Goal: Information Seeking & Learning: Learn about a topic

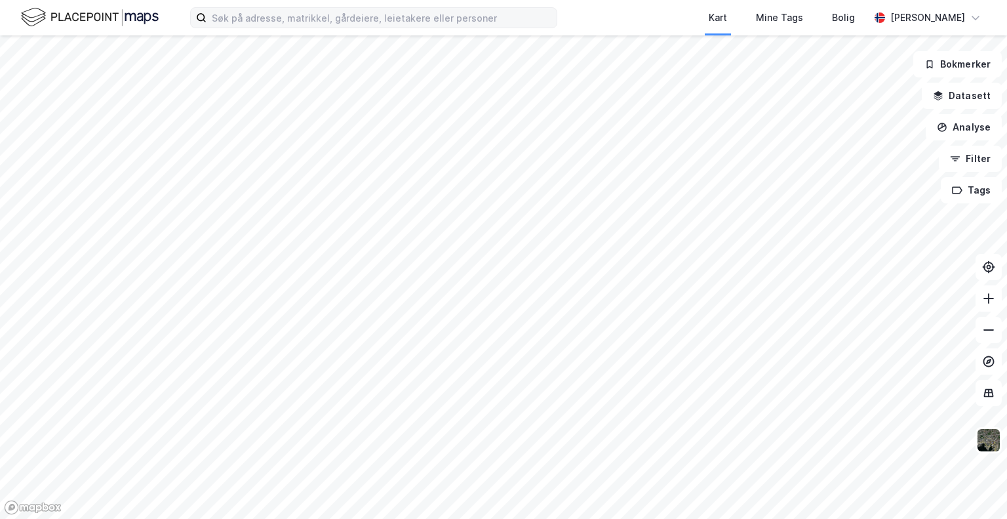
click at [373, 7] on label at bounding box center [373, 17] width 367 height 21
click at [373, 8] on input at bounding box center [382, 18] width 350 height 20
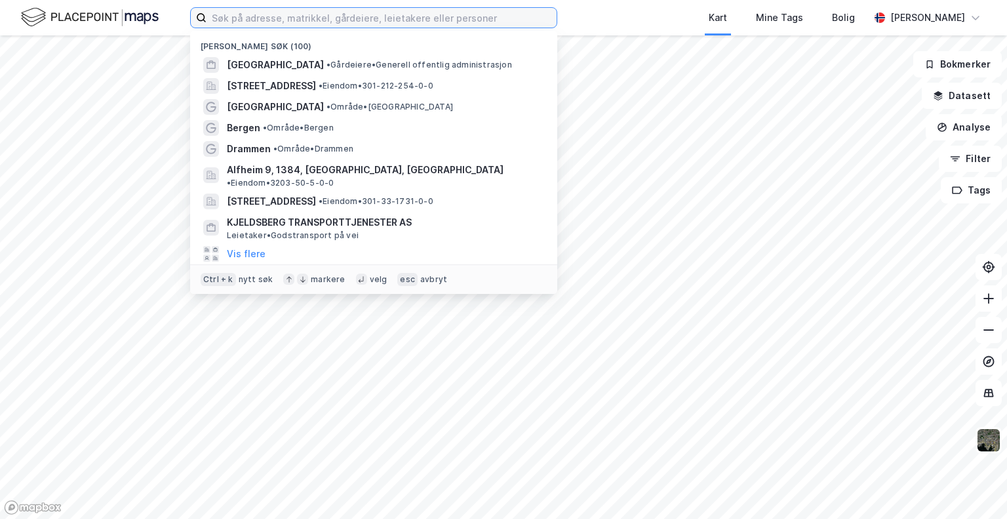
click at [373, 18] on input at bounding box center [382, 18] width 350 height 20
paste input "[PERSON_NAME]"
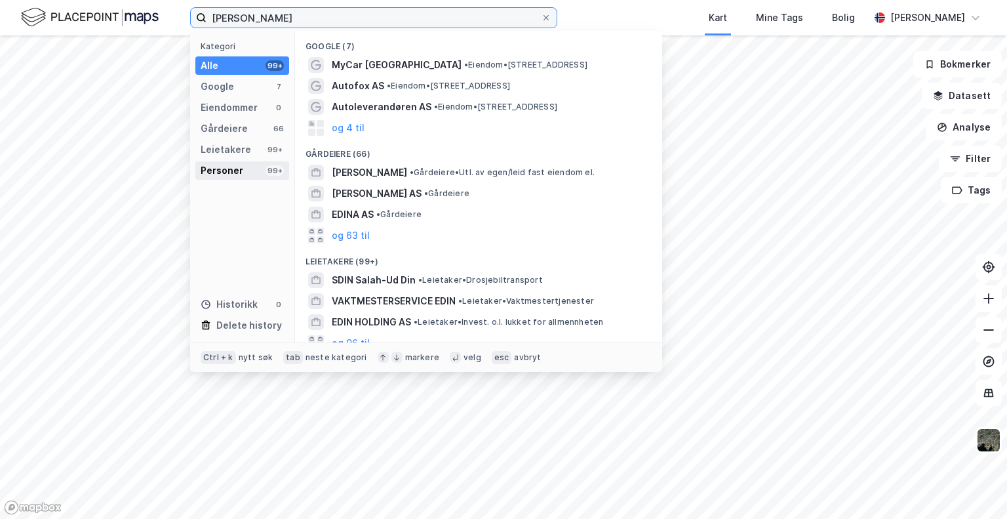
type input "[PERSON_NAME]"
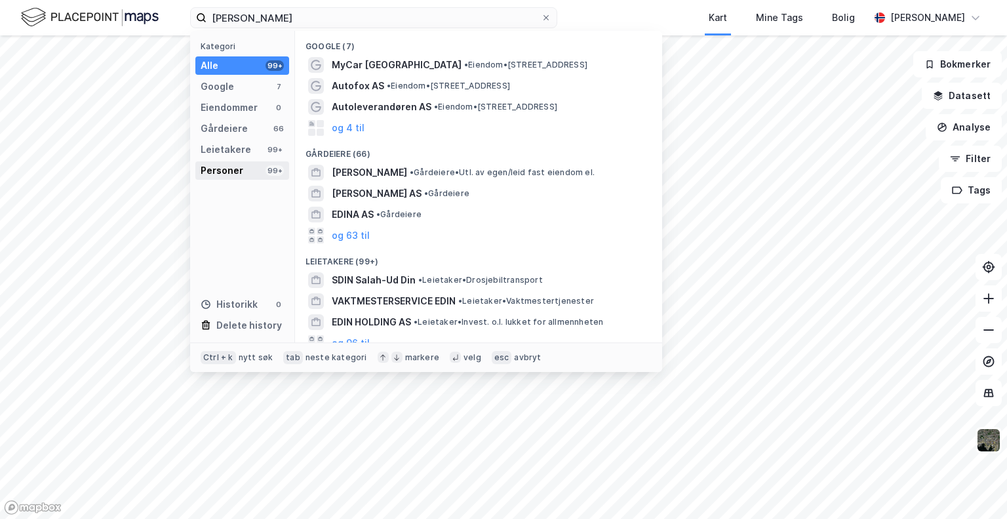
click at [250, 174] on div "Personer 99+" at bounding box center [242, 170] width 94 height 18
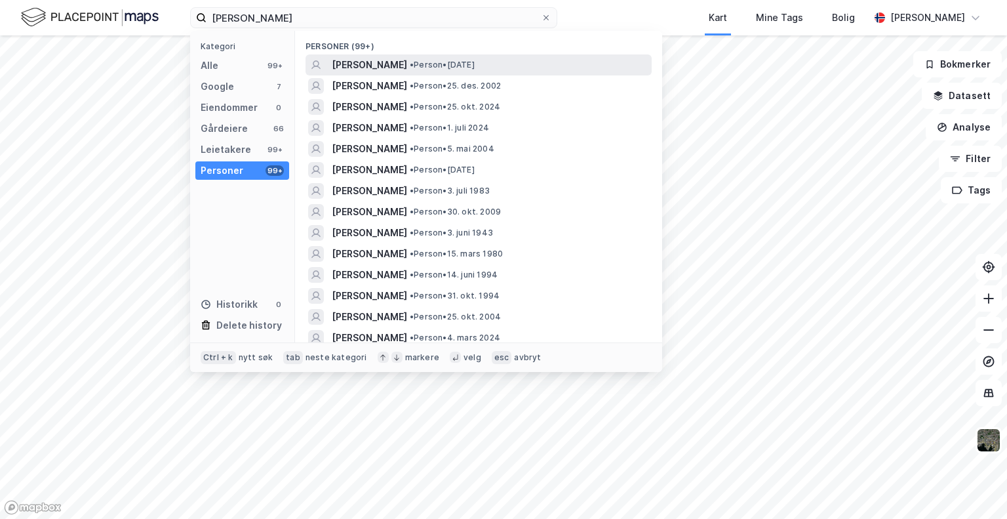
click at [475, 64] on span "• Person • [DATE]" at bounding box center [442, 65] width 65 height 10
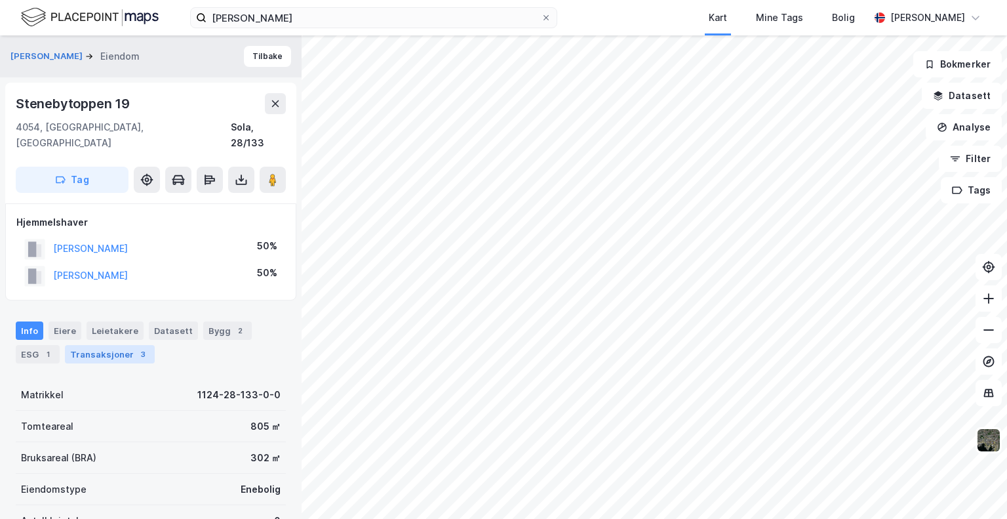
click at [126, 345] on div "Transaksjoner 3" at bounding box center [110, 354] width 90 height 18
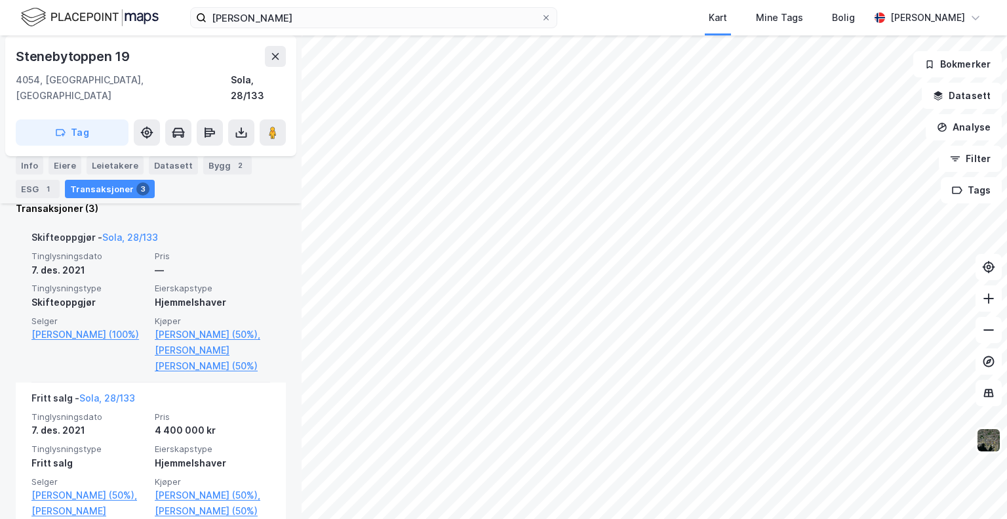
scroll to position [417, 0]
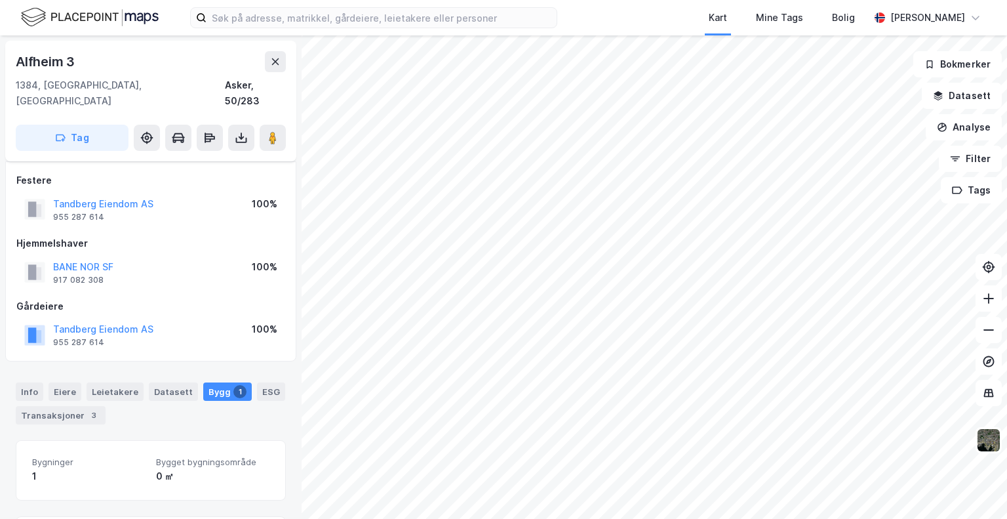
scroll to position [147, 0]
